Goal: Connect with others: Connect with others

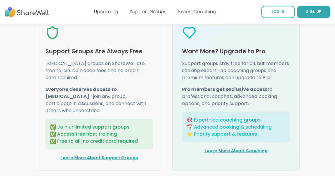
scroll to position [795, 0]
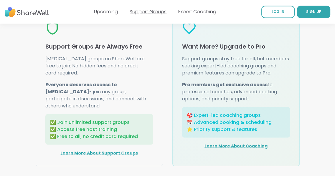
click at [153, 10] on link "Support Groups" at bounding box center [148, 11] width 37 height 7
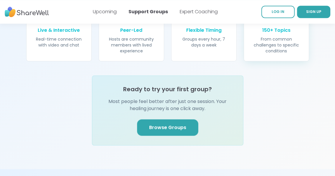
scroll to position [707, 0]
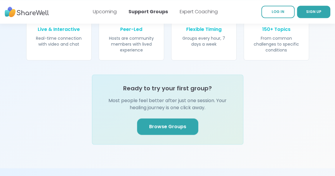
click at [172, 123] on span "Browse Groups" at bounding box center [167, 126] width 37 height 7
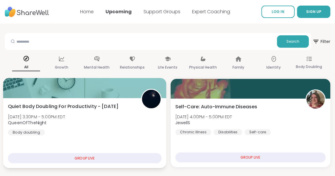
scroll to position [23, 0]
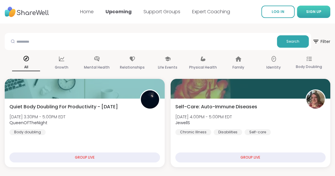
click at [306, 15] on button "SIGN UP" at bounding box center [313, 12] width 33 height 12
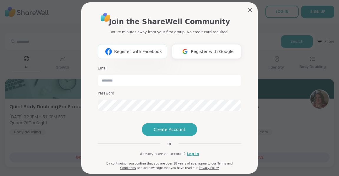
click at [137, 47] on button "Register with Facebook" at bounding box center [132, 51] width 69 height 15
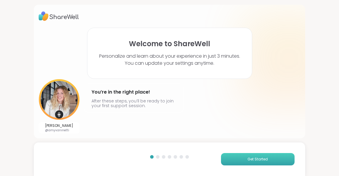
click at [252, 157] on span "Get Started" at bounding box center [258, 159] width 20 height 5
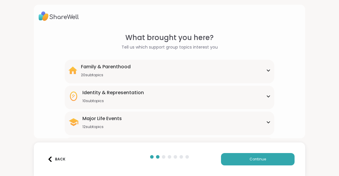
click at [227, 71] on div "Family & Parenthood 20 subtopics" at bounding box center [169, 70] width 203 height 14
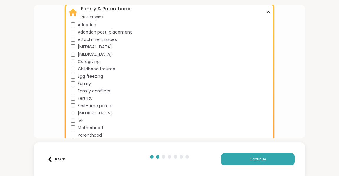
scroll to position [59, 0]
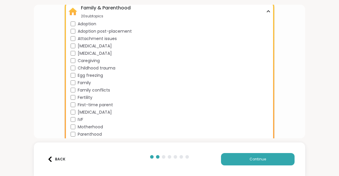
click at [73, 80] on div "Family" at bounding box center [171, 83] width 200 height 6
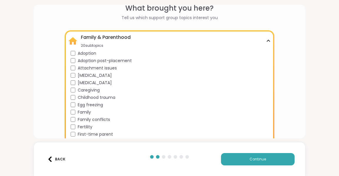
scroll to position [29, 0]
click at [244, 160] on button "Continue" at bounding box center [258, 159] width 74 height 12
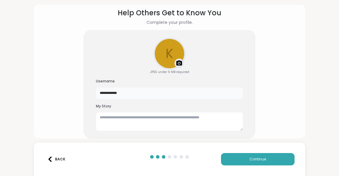
type textarea "**********"
drag, startPoint x: 138, startPoint y: 92, endPoint x: 34, endPoint y: 73, distance: 105.7
click at [35, 74] on div "**********" at bounding box center [170, 72] width 272 height 134
type input "*********"
click at [214, 102] on div "k Upload a profile photo JPEG under 6 MB required Username ********* My Story" at bounding box center [169, 84] width 171 height 108
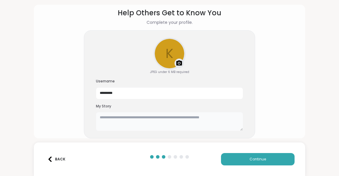
click at [121, 120] on textarea at bounding box center [169, 121] width 147 height 19
click at [177, 61] on img at bounding box center [179, 63] width 7 height 7
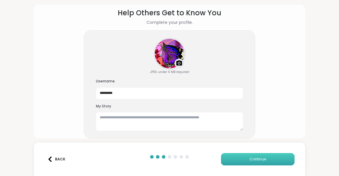
click at [245, 162] on button "Continue" at bounding box center [258, 159] width 74 height 12
click at [245, 157] on button "Continue" at bounding box center [258, 159] width 74 height 12
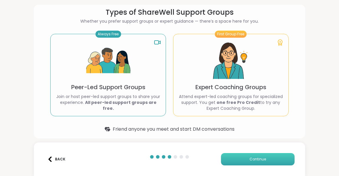
scroll to position [2, 0]
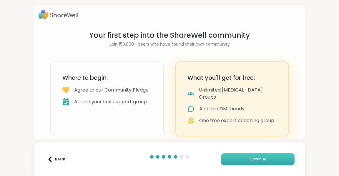
click at [242, 161] on button "Continue" at bounding box center [258, 159] width 74 height 12
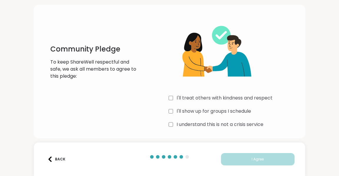
scroll to position [16, 0]
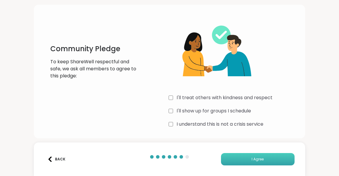
click at [254, 155] on button "I Agree" at bounding box center [258, 159] width 74 height 12
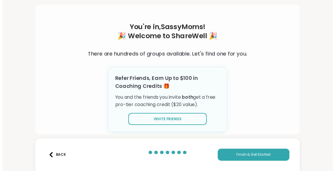
scroll to position [18, 0]
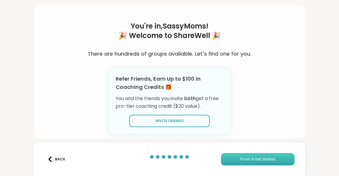
click at [251, 158] on span "Finish & Get Started" at bounding box center [257, 159] width 35 height 5
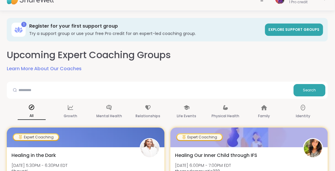
scroll to position [29, 0]
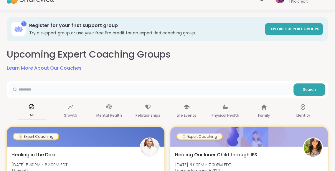
click at [31, 89] on input "text" at bounding box center [150, 90] width 282 height 12
type input "*********"
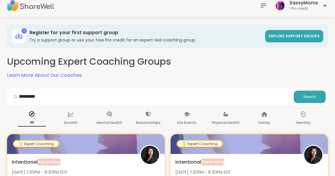
scroll to position [0, 0]
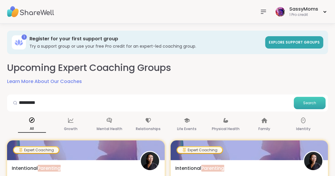
click at [306, 107] on button "Search" at bounding box center [310, 103] width 32 height 12
click at [229, 129] on p "Physical Health" at bounding box center [226, 128] width 28 height 7
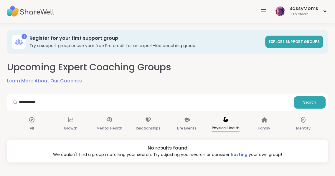
scroll to position [6, 0]
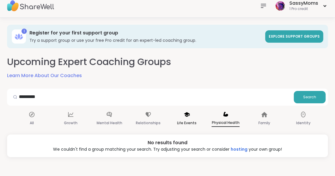
click at [190, 124] on p "Life Events" at bounding box center [186, 123] width 19 height 7
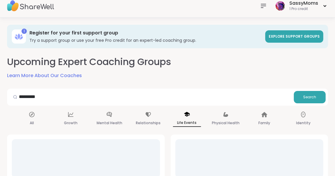
scroll to position [0, 0]
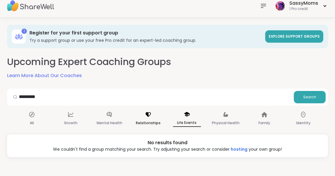
click at [147, 117] on icon at bounding box center [148, 114] width 6 height 6
click at [117, 117] on div "Mental Health" at bounding box center [109, 119] width 28 height 22
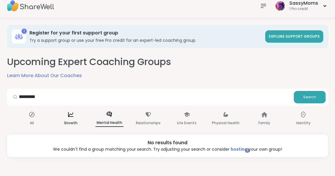
click at [70, 115] on icon at bounding box center [70, 114] width 6 height 6
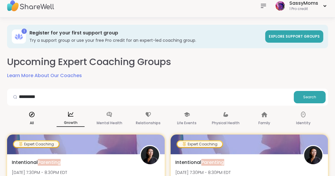
click at [29, 112] on icon at bounding box center [32, 114] width 6 height 6
